Goal: Task Accomplishment & Management: Manage account settings

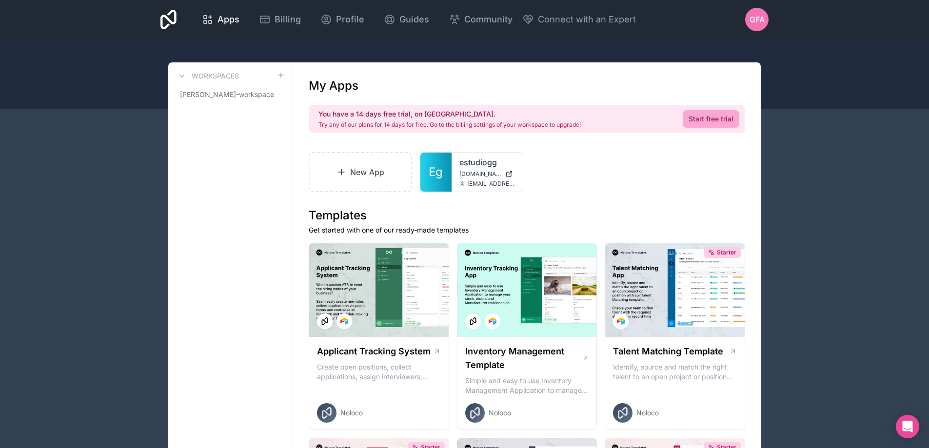
click at [756, 14] on span "GFA" at bounding box center [757, 20] width 15 height 12
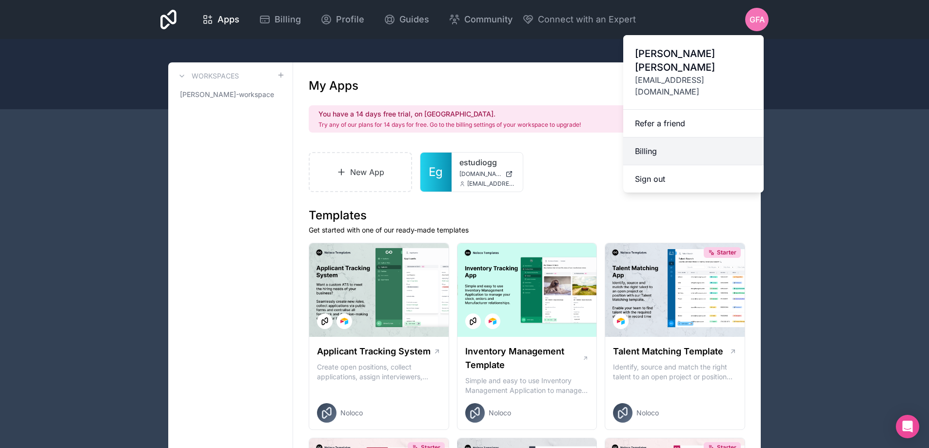
click at [652, 140] on link "Billing" at bounding box center [693, 152] width 140 height 28
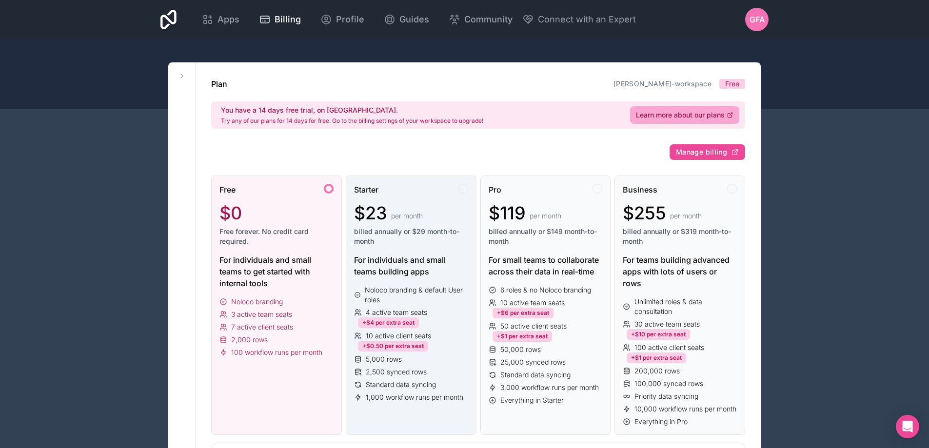
click at [396, 273] on div "For individuals and small teams building apps" at bounding box center [411, 265] width 114 height 23
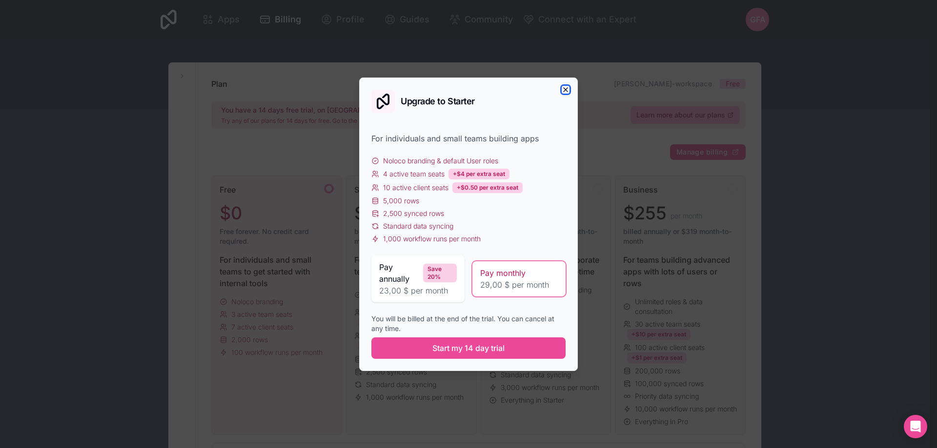
click at [566, 88] on icon "button" at bounding box center [565, 90] width 8 height 8
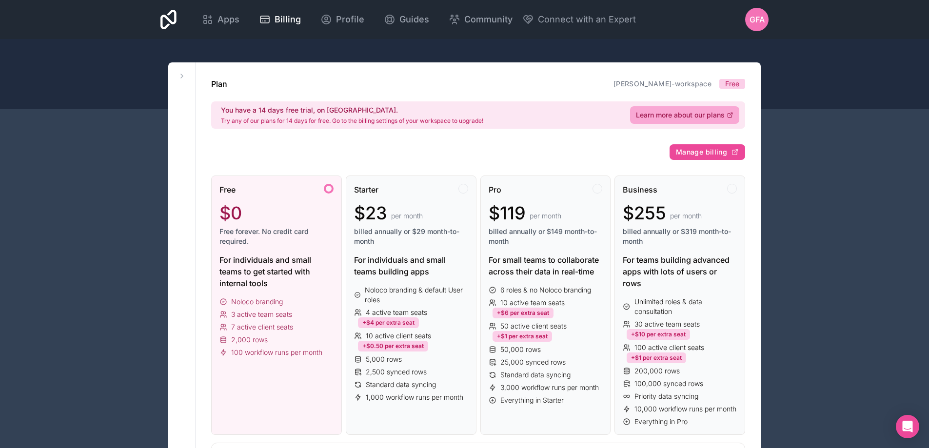
click at [166, 20] on icon at bounding box center [168, 20] width 16 height 20
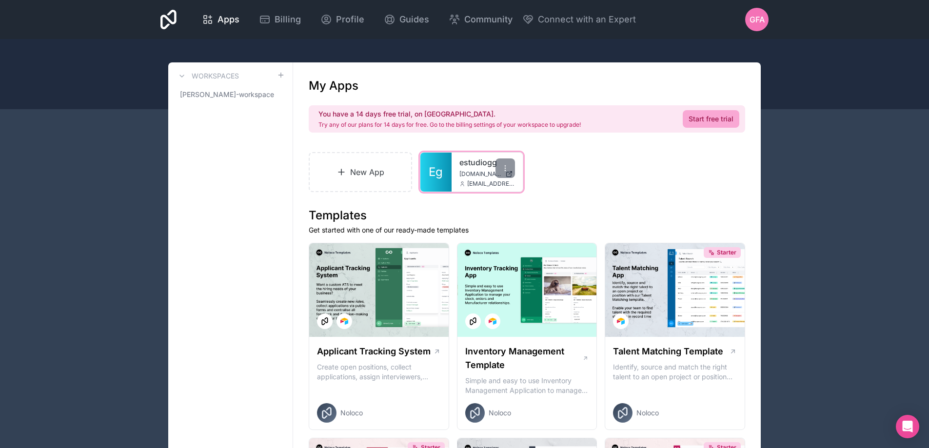
click at [465, 167] on link "estudiogg" at bounding box center [488, 163] width 56 height 12
